Goal: Task Accomplishment & Management: Manage account settings

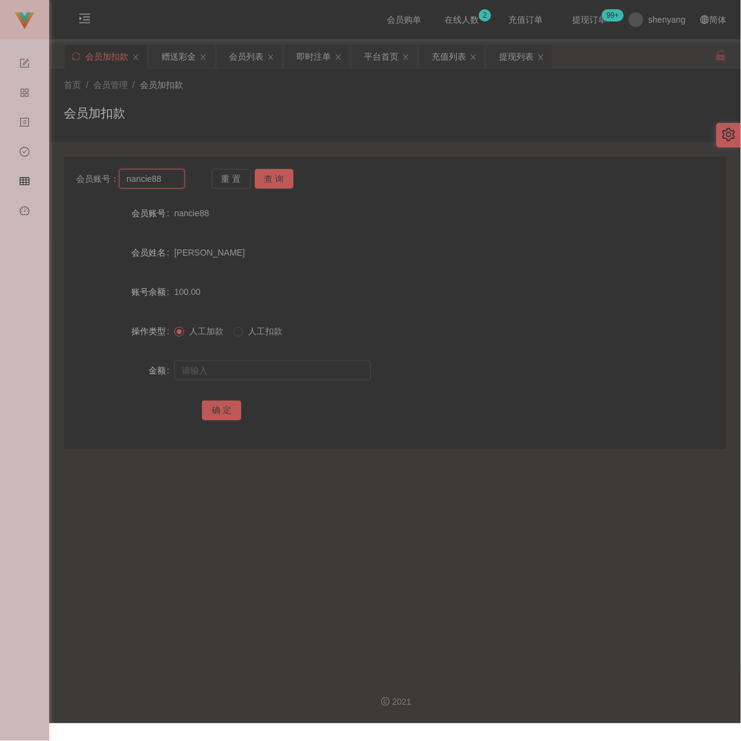
click at [159, 182] on input "nancie88" at bounding box center [151, 179] width 65 height 20
click at [280, 179] on button "查 询" at bounding box center [274, 179] width 39 height 20
click at [275, 177] on button "查 询" at bounding box center [274, 179] width 39 height 20
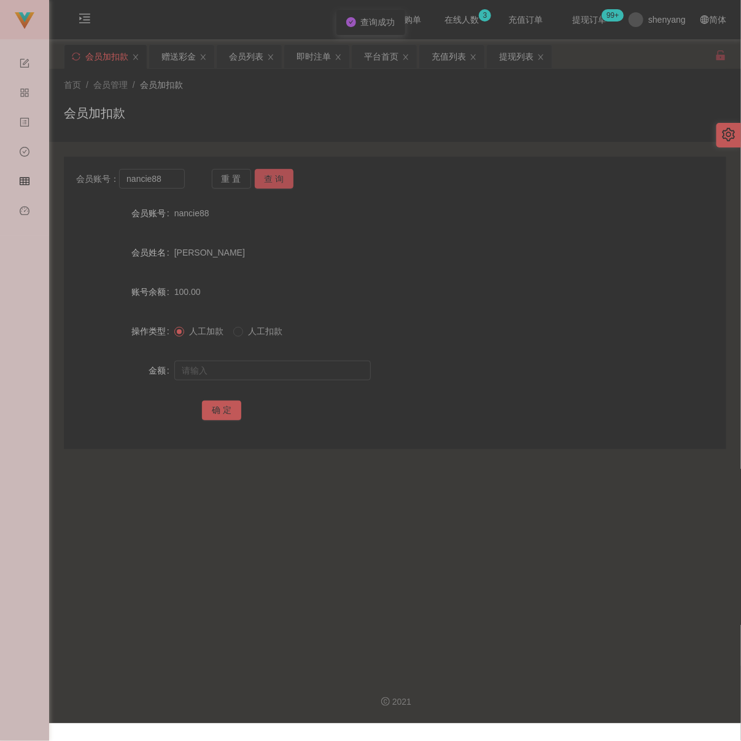
click at [275, 177] on button "查 询" at bounding box center [274, 179] width 39 height 20
click at [275, 177] on div "重 置 查 询" at bounding box center [266, 179] width 109 height 20
drag, startPoint x: 275, startPoint y: 177, endPoint x: 395, endPoint y: 240, distance: 135.2
click at [395, 240] on form "会员账号 nancie88 会员姓名 [PERSON_NAME] 账号余额 100.00 操作类型 人工加款 人工扣款 金额 确 定" at bounding box center [395, 311] width 663 height 221
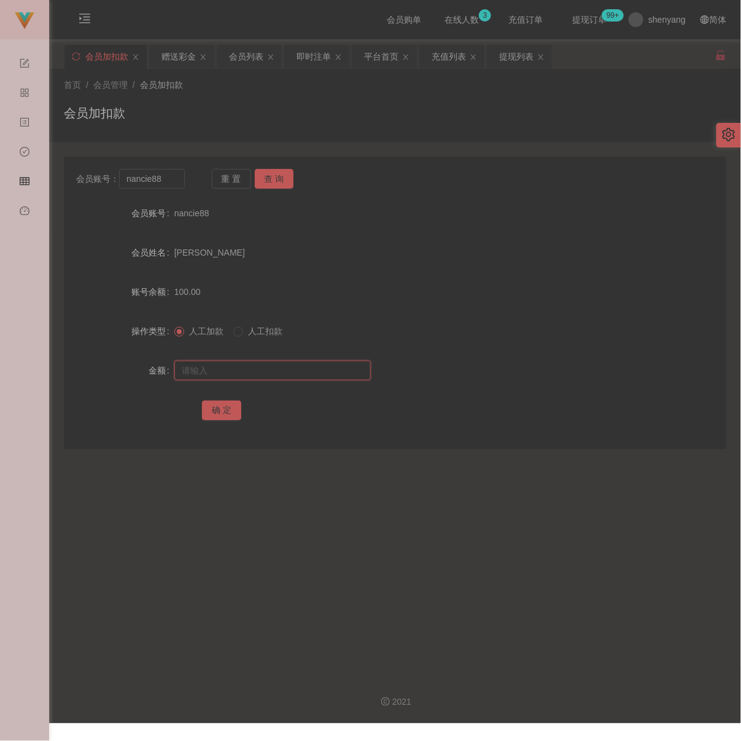
drag, startPoint x: 295, startPoint y: 374, endPoint x: 289, endPoint y: 376, distance: 6.4
click at [295, 374] on input "text" at bounding box center [272, 371] width 197 height 20
paste input "200"
type input "200"
click at [223, 417] on button "确 定" at bounding box center [221, 411] width 39 height 20
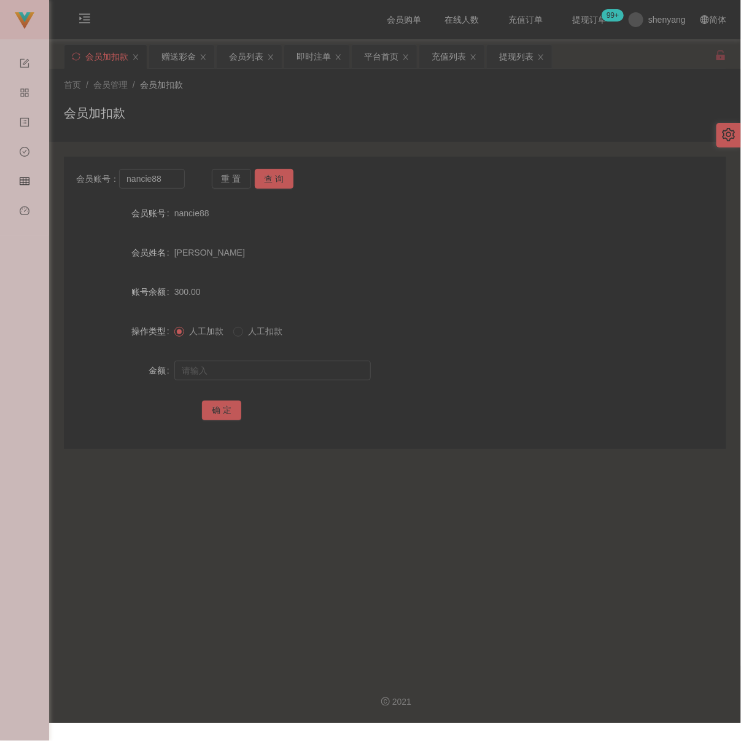
click at [271, 98] on div "首页 / 会员管理 / 会员加扣款 / 会员加扣款" at bounding box center [395, 105] width 663 height 53
click at [173, 188] on input "nancie88" at bounding box center [151, 179] width 65 height 20
paste input "Limkianfoo"
type input "Limkianfoo"
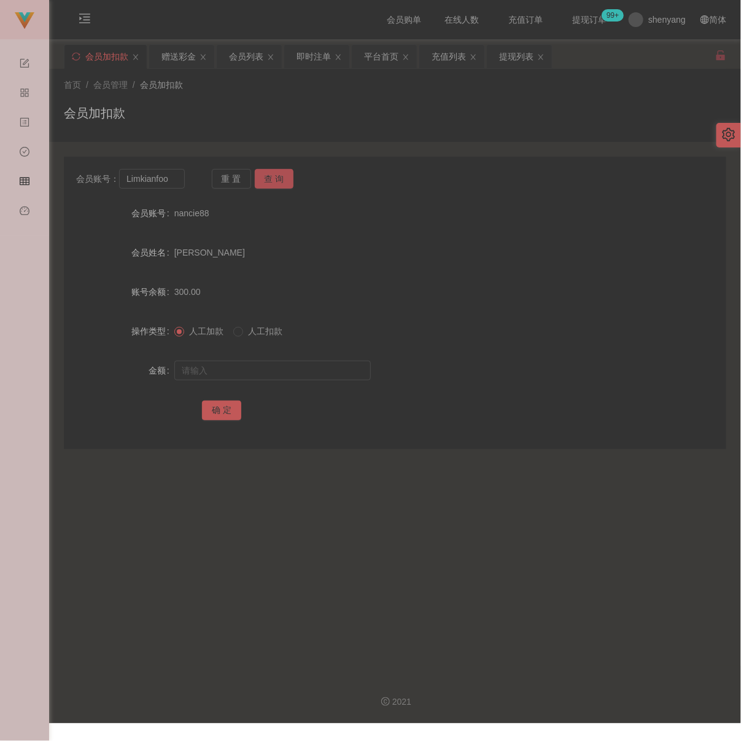
drag, startPoint x: 275, startPoint y: 181, endPoint x: 275, endPoint y: 192, distance: 10.4
click at [275, 181] on button "查 询" at bounding box center [274, 179] width 39 height 20
click at [266, 365] on div at bounding box center [367, 370] width 386 height 25
click at [266, 373] on input "text" at bounding box center [272, 371] width 197 height 20
type input "100"
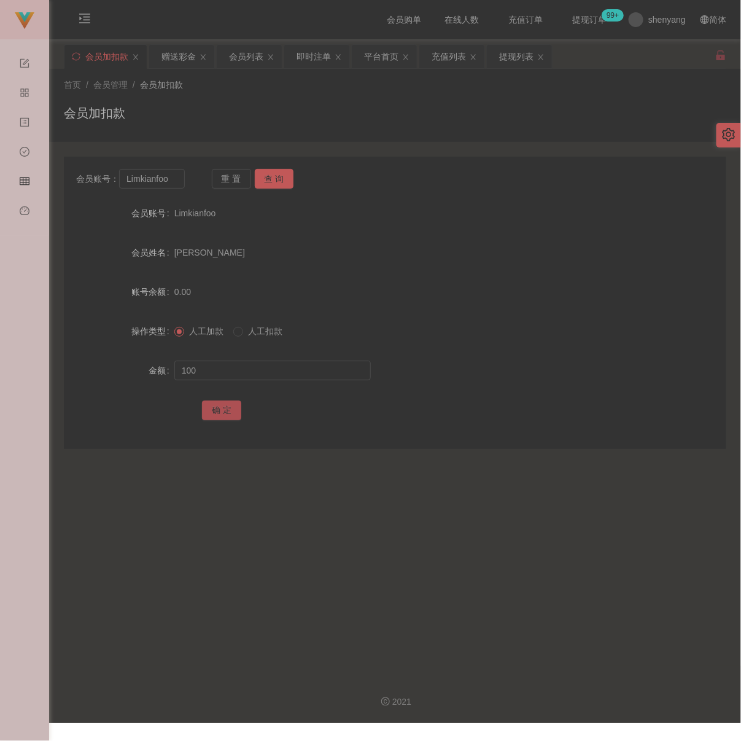
click at [220, 409] on button "确 定" at bounding box center [221, 411] width 39 height 20
click at [272, 107] on div "会员加扣款" at bounding box center [395, 118] width 663 height 28
click at [178, 183] on input "Limkianfoo" at bounding box center [151, 179] width 65 height 20
paste input "sharon8821"
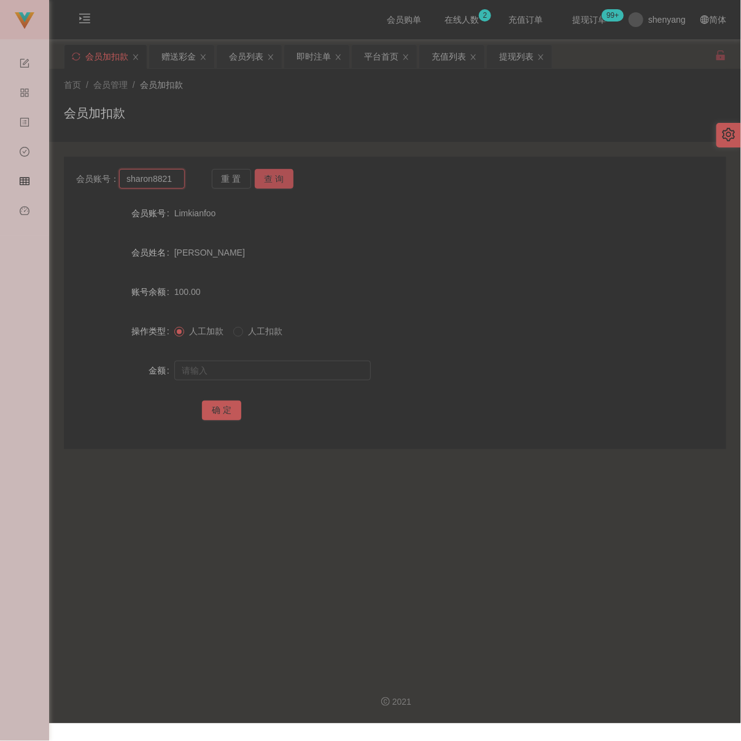
type input "sharon8821"
click at [282, 173] on button "查 询" at bounding box center [274, 179] width 39 height 20
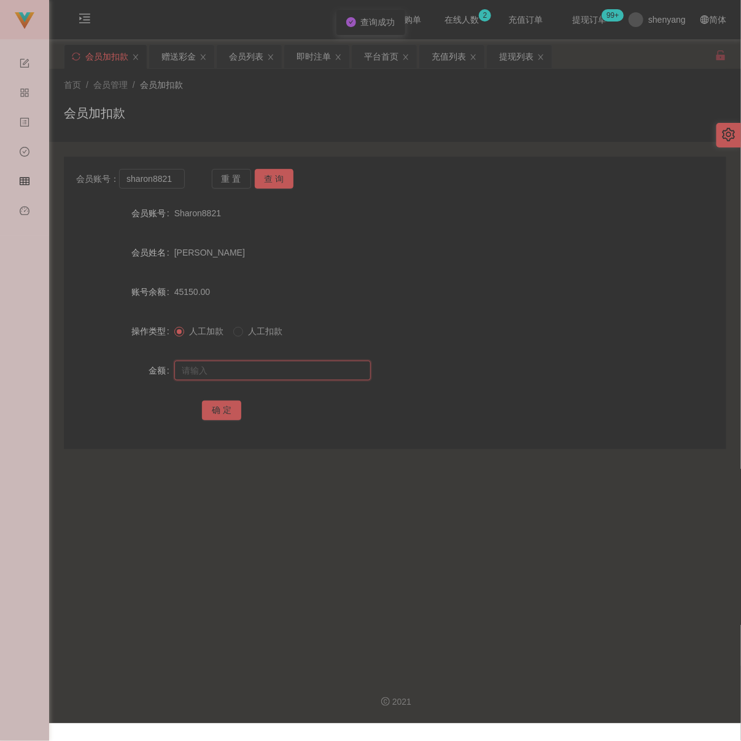
drag, startPoint x: 290, startPoint y: 380, endPoint x: 297, endPoint y: 380, distance: 6.8
click at [290, 380] on input "text" at bounding box center [272, 371] width 197 height 20
drag, startPoint x: 307, startPoint y: 370, endPoint x: 294, endPoint y: 375, distance: 13.6
click at [307, 370] on input "text" at bounding box center [272, 371] width 197 height 20
paste input "14800"
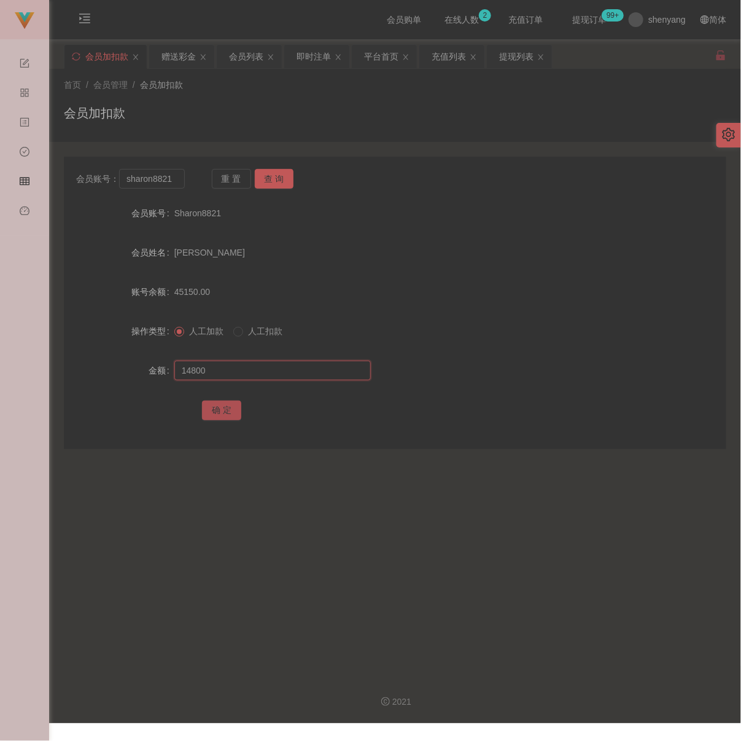
type input "14800"
drag, startPoint x: 218, startPoint y: 416, endPoint x: 248, endPoint y: 426, distance: 30.9
click at [218, 416] on button "确 定" at bounding box center [221, 411] width 39 height 20
drag, startPoint x: 299, startPoint y: 119, endPoint x: 289, endPoint y: 116, distance: 9.5
click at [299, 119] on div "会员加扣款" at bounding box center [395, 118] width 663 height 28
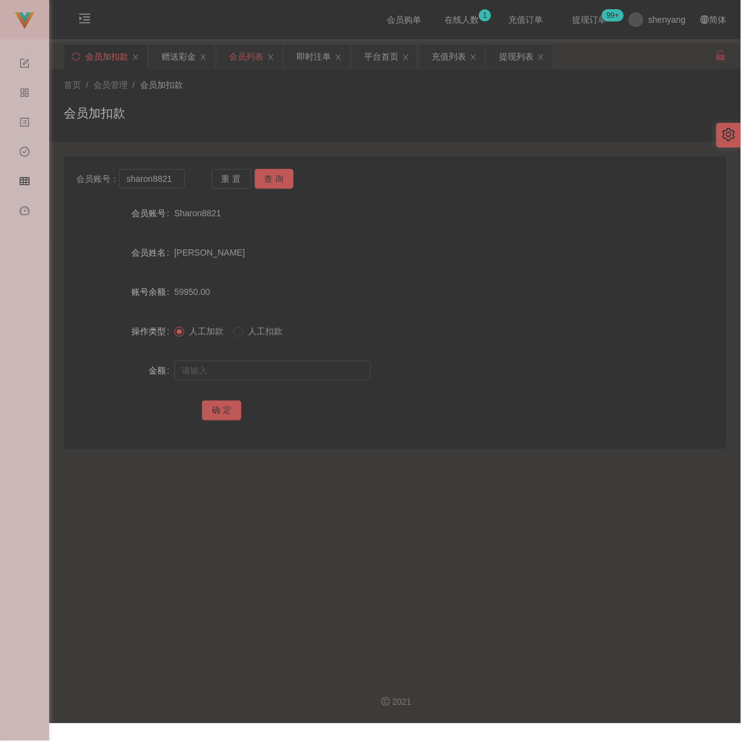
click at [245, 59] on div "会员列表" at bounding box center [246, 56] width 34 height 23
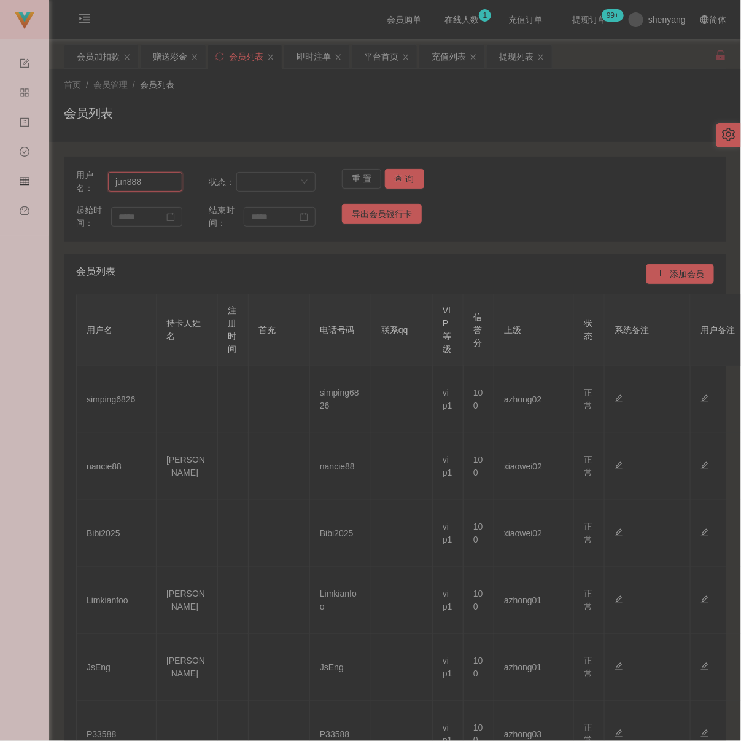
click at [148, 179] on input "jun888" at bounding box center [145, 182] width 74 height 20
paste input "sharon8821"
type input "sharon8821"
click at [399, 181] on button "查 询" at bounding box center [404, 179] width 39 height 20
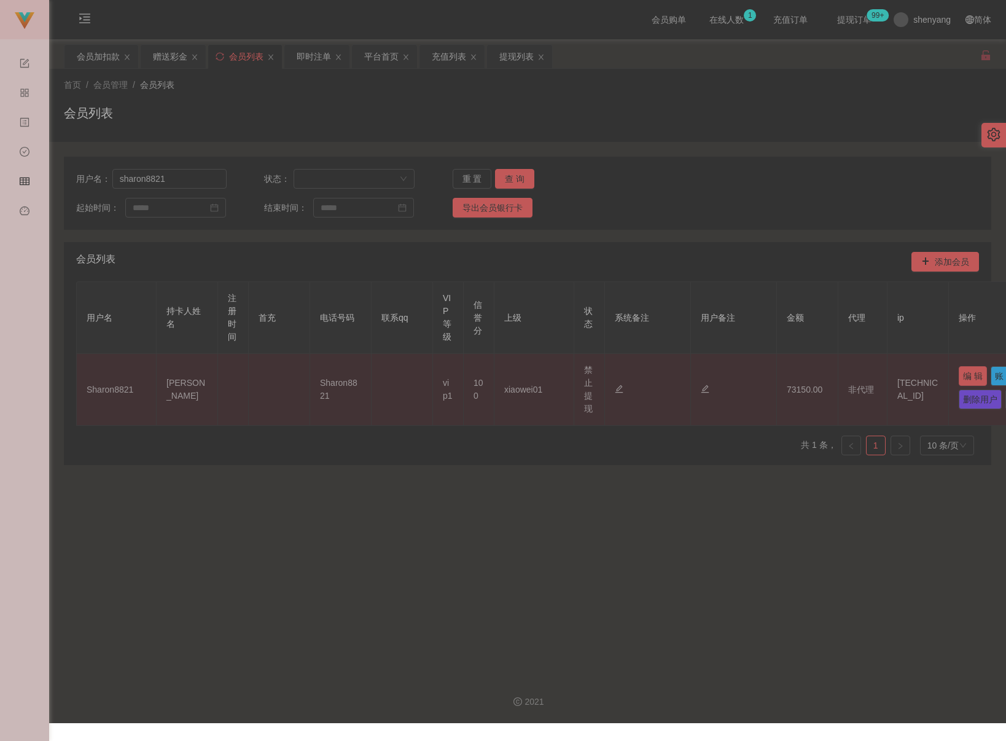
click at [741, 369] on button "编 辑" at bounding box center [973, 376] width 28 height 20
type input "Sharon8821"
type input "[PERSON_NAME]"
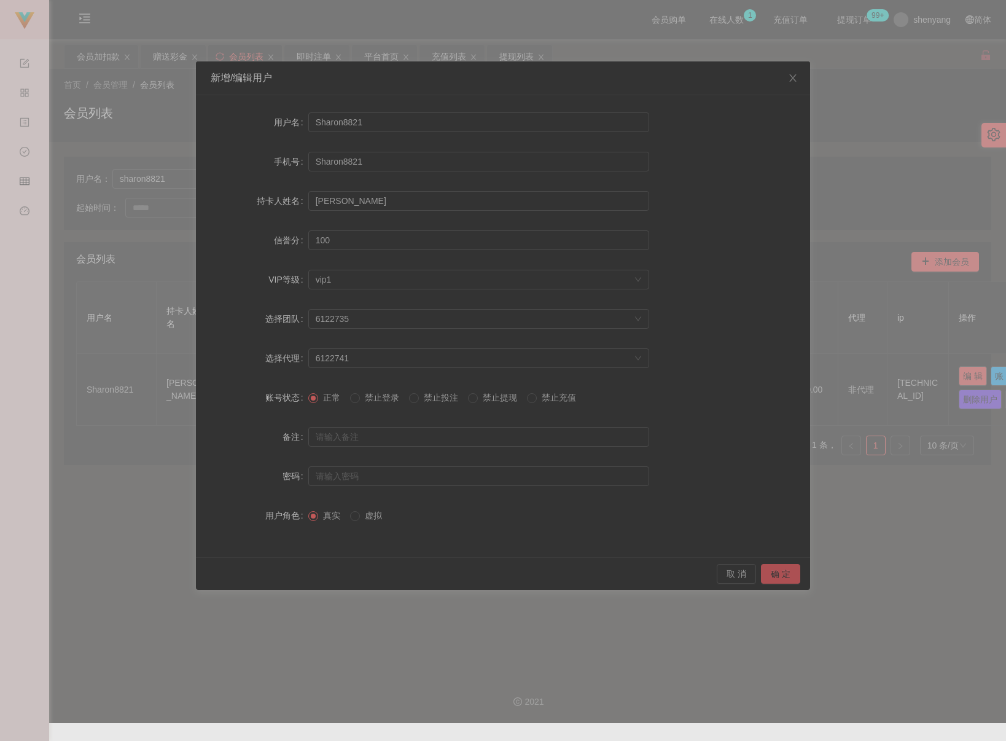
click at [741, 566] on button "确 定" at bounding box center [780, 574] width 39 height 20
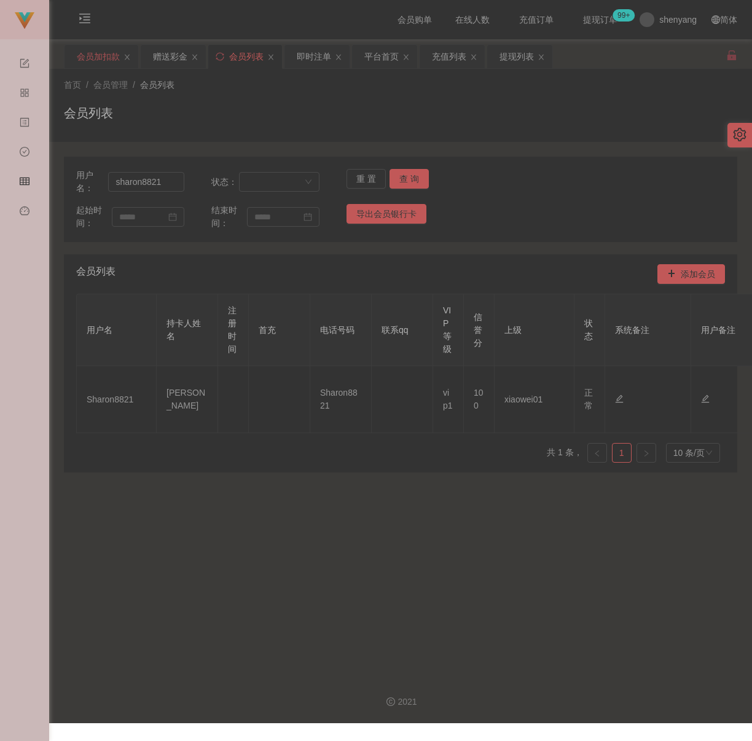
click at [95, 53] on div "会员加扣款" at bounding box center [98, 56] width 43 height 23
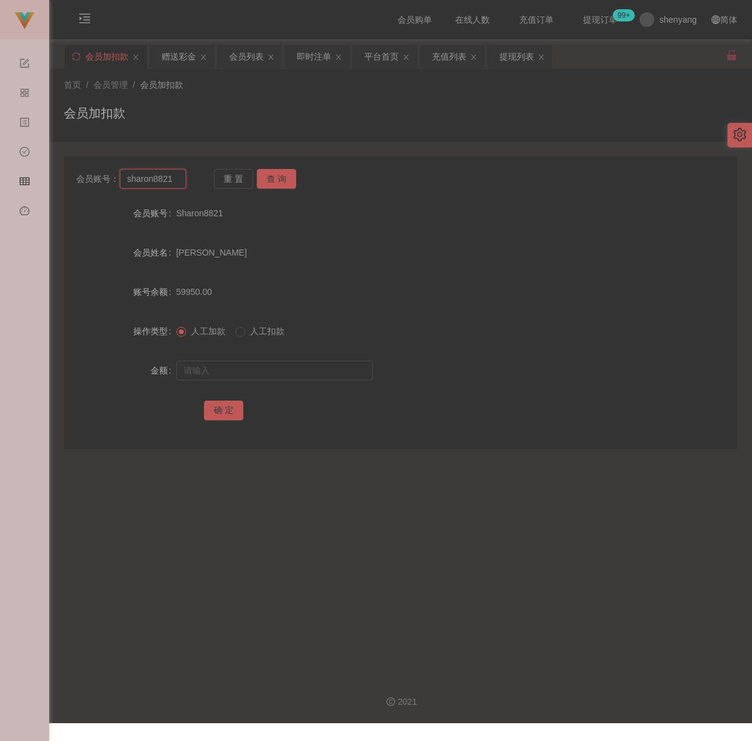
click at [171, 179] on input "sharon8821" at bounding box center [153, 179] width 67 height 20
paste input "chiynn"
type input "chiynn"
click at [279, 178] on button "查 询" at bounding box center [276, 179] width 39 height 20
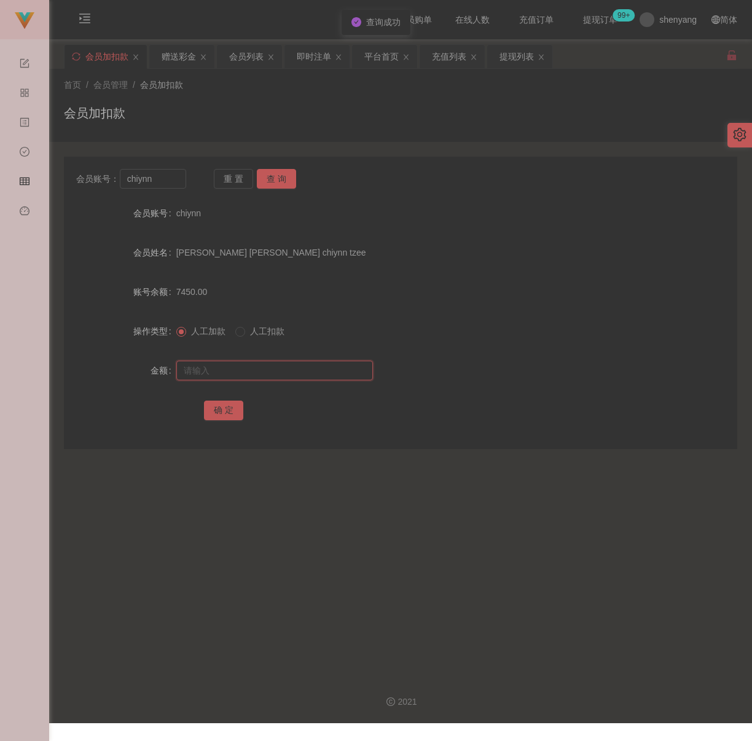
click at [242, 365] on input "text" at bounding box center [274, 371] width 197 height 20
click at [297, 367] on input "text" at bounding box center [274, 371] width 197 height 20
paste input "4500"
type input "4500"
click at [219, 410] on button "确 定" at bounding box center [223, 411] width 39 height 20
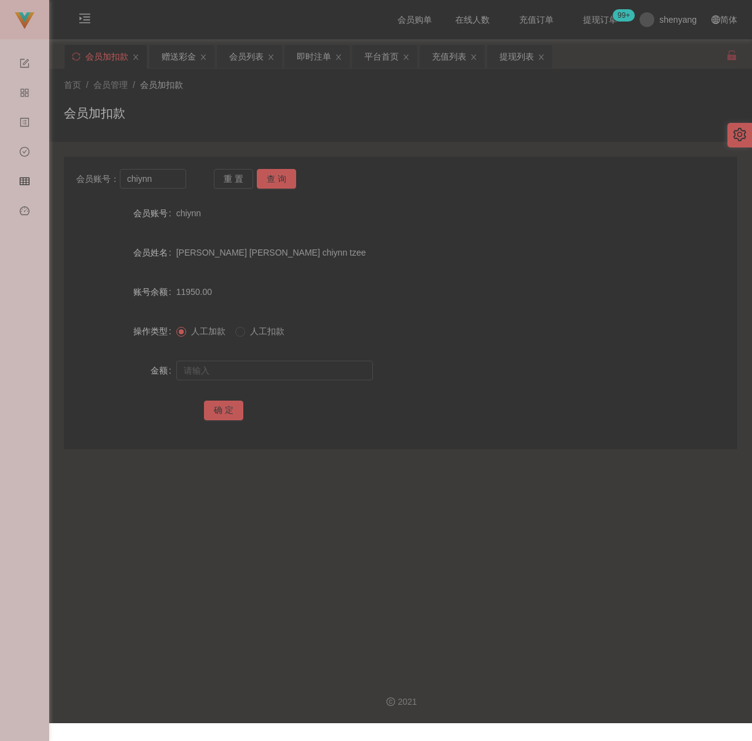
click at [286, 107] on div "会员加扣款" at bounding box center [400, 118] width 673 height 28
click at [162, 170] on input "chiynn" at bounding box center [153, 179] width 67 height 20
click at [273, 169] on button "查 询" at bounding box center [276, 179] width 39 height 20
click at [251, 377] on input "text" at bounding box center [274, 371] width 197 height 20
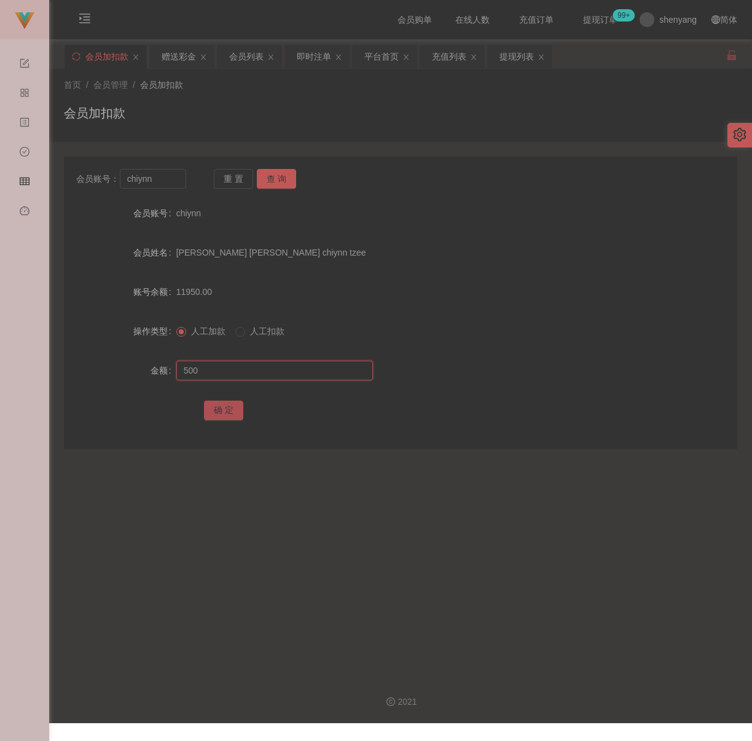
type input "500"
click at [238, 404] on button "确 定" at bounding box center [223, 411] width 39 height 20
drag, startPoint x: 273, startPoint y: 120, endPoint x: 252, endPoint y: 120, distance: 20.3
click at [273, 118] on div "会员加扣款" at bounding box center [400, 118] width 673 height 28
click at [160, 185] on input "chiynn" at bounding box center [153, 179] width 67 height 20
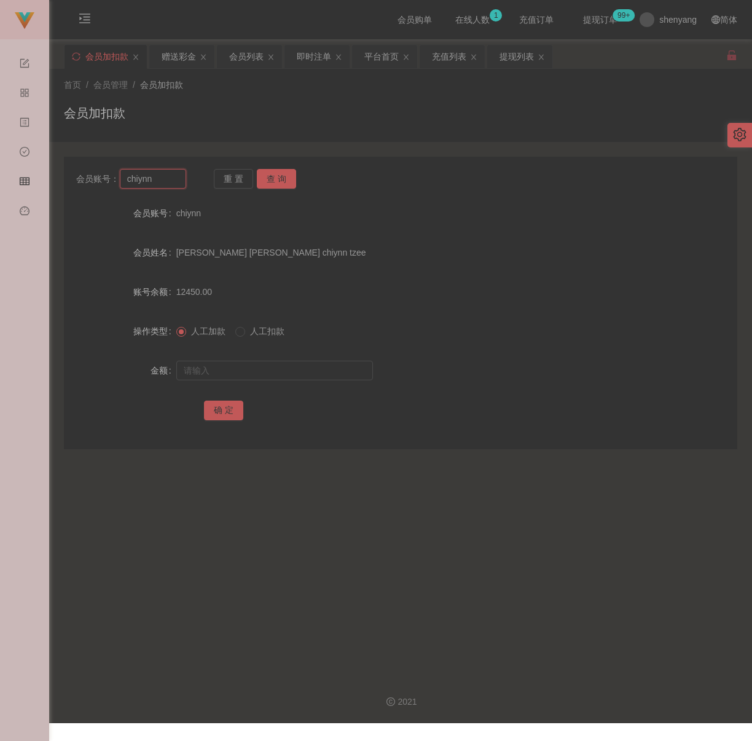
click at [160, 185] on input "chiynn" at bounding box center [153, 179] width 67 height 20
click at [287, 174] on button "查 询" at bounding box center [276, 179] width 39 height 20
click at [271, 370] on input "text" at bounding box center [274, 371] width 197 height 20
click at [315, 375] on input "text" at bounding box center [274, 371] width 197 height 20
paste input "4000"
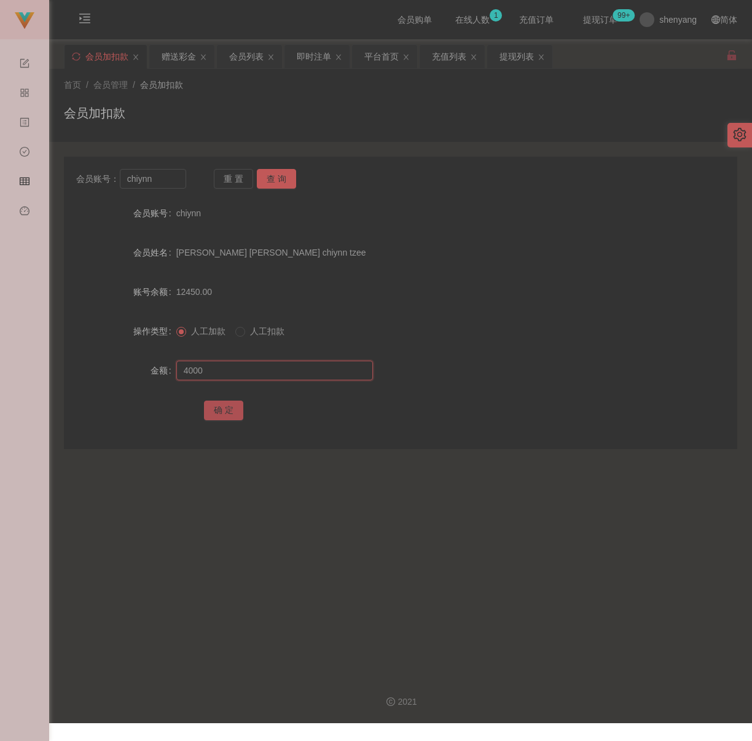
type input "4000"
click at [214, 411] on button "确 定" at bounding box center [223, 411] width 39 height 20
click at [300, 116] on div "会员加扣款" at bounding box center [400, 118] width 673 height 28
click at [162, 174] on input "chiynn" at bounding box center [153, 179] width 67 height 20
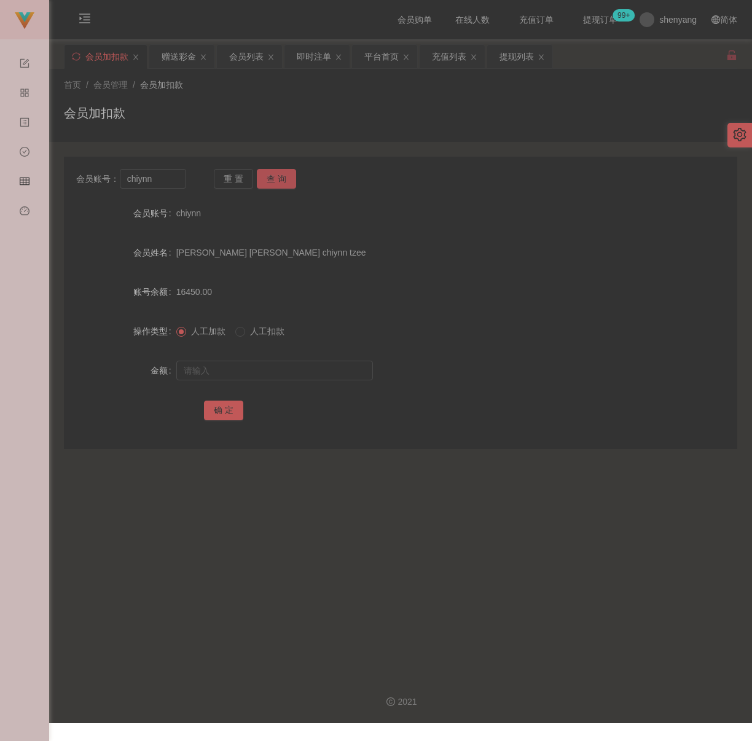
click at [275, 179] on button "查 询" at bounding box center [276, 179] width 39 height 20
click at [287, 369] on input "text" at bounding box center [274, 371] width 197 height 20
click at [322, 370] on input "text" at bounding box center [274, 371] width 197 height 20
paste input "1000"
type input "1000"
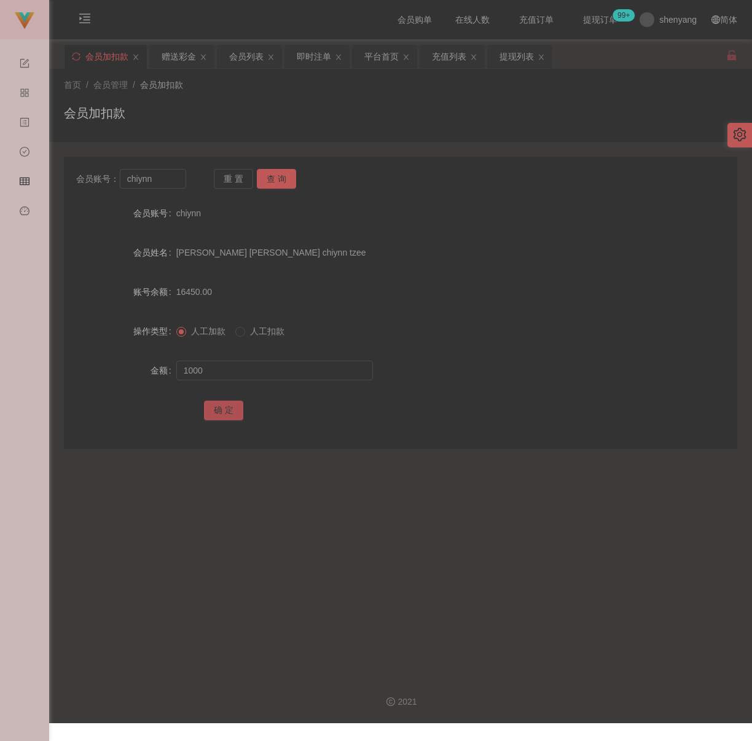
click at [224, 404] on button "确 定" at bounding box center [223, 411] width 39 height 20
